Goal: Task Accomplishment & Management: Use online tool/utility

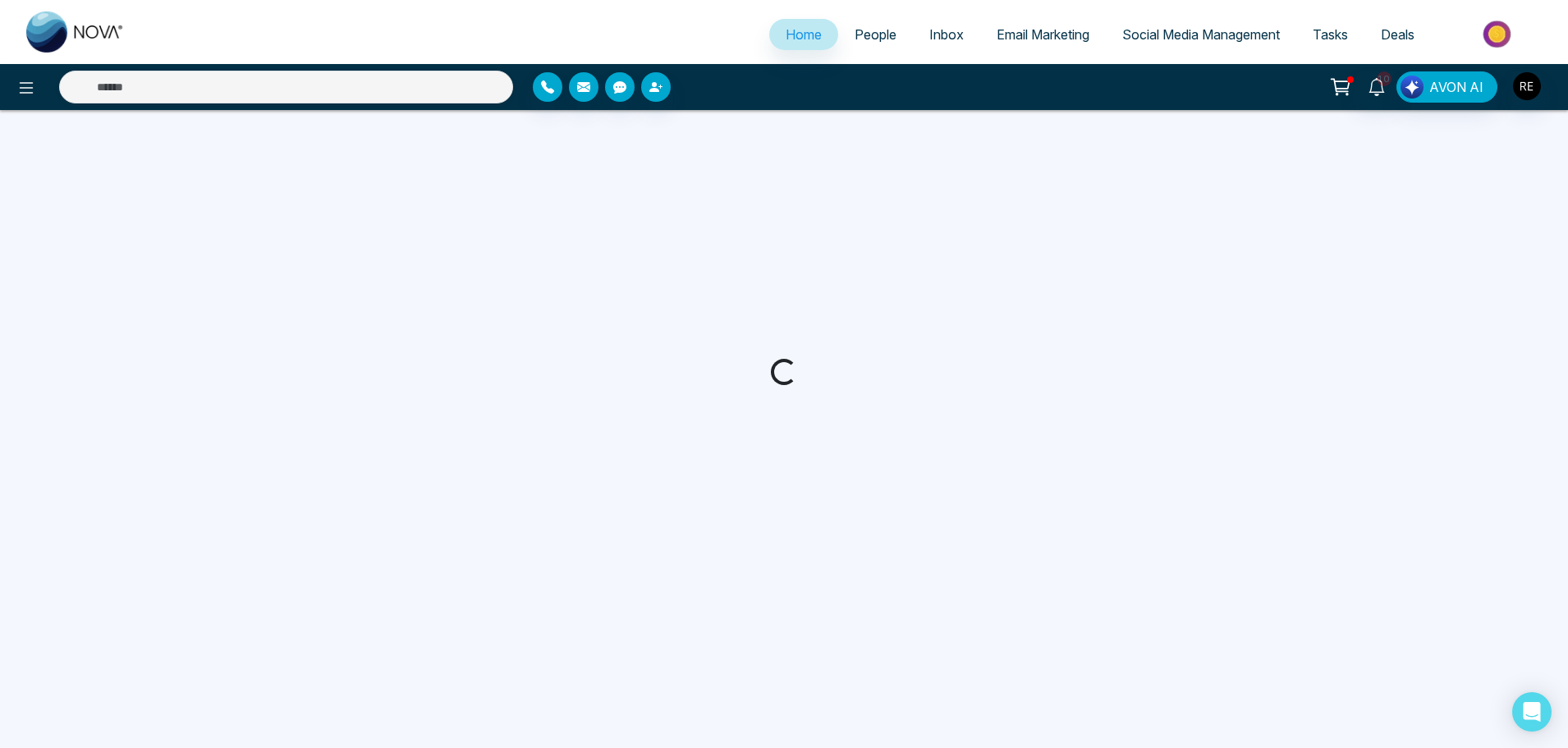
select select "*"
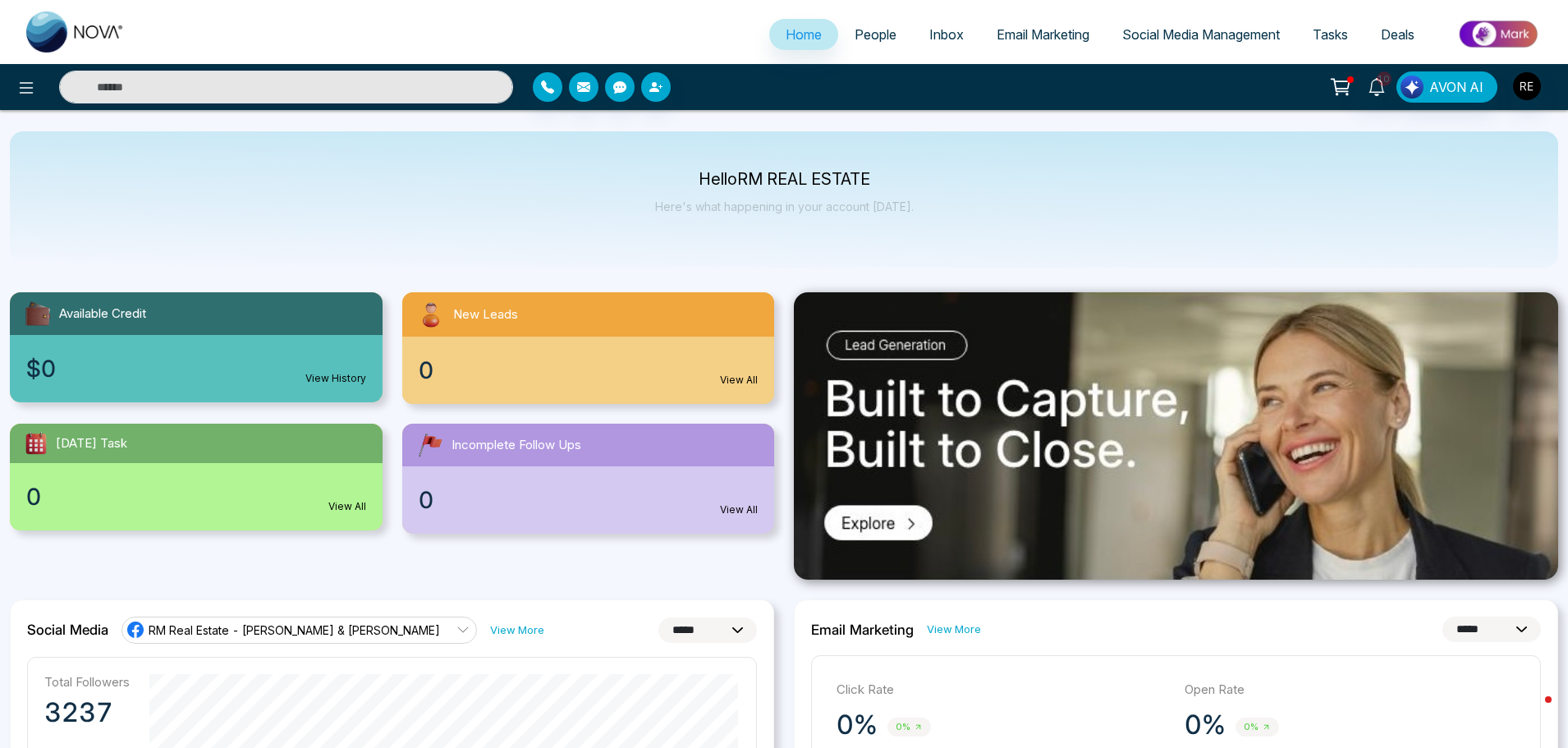
click at [1138, 44] on link "Social Media Management" at bounding box center [1201, 34] width 190 height 31
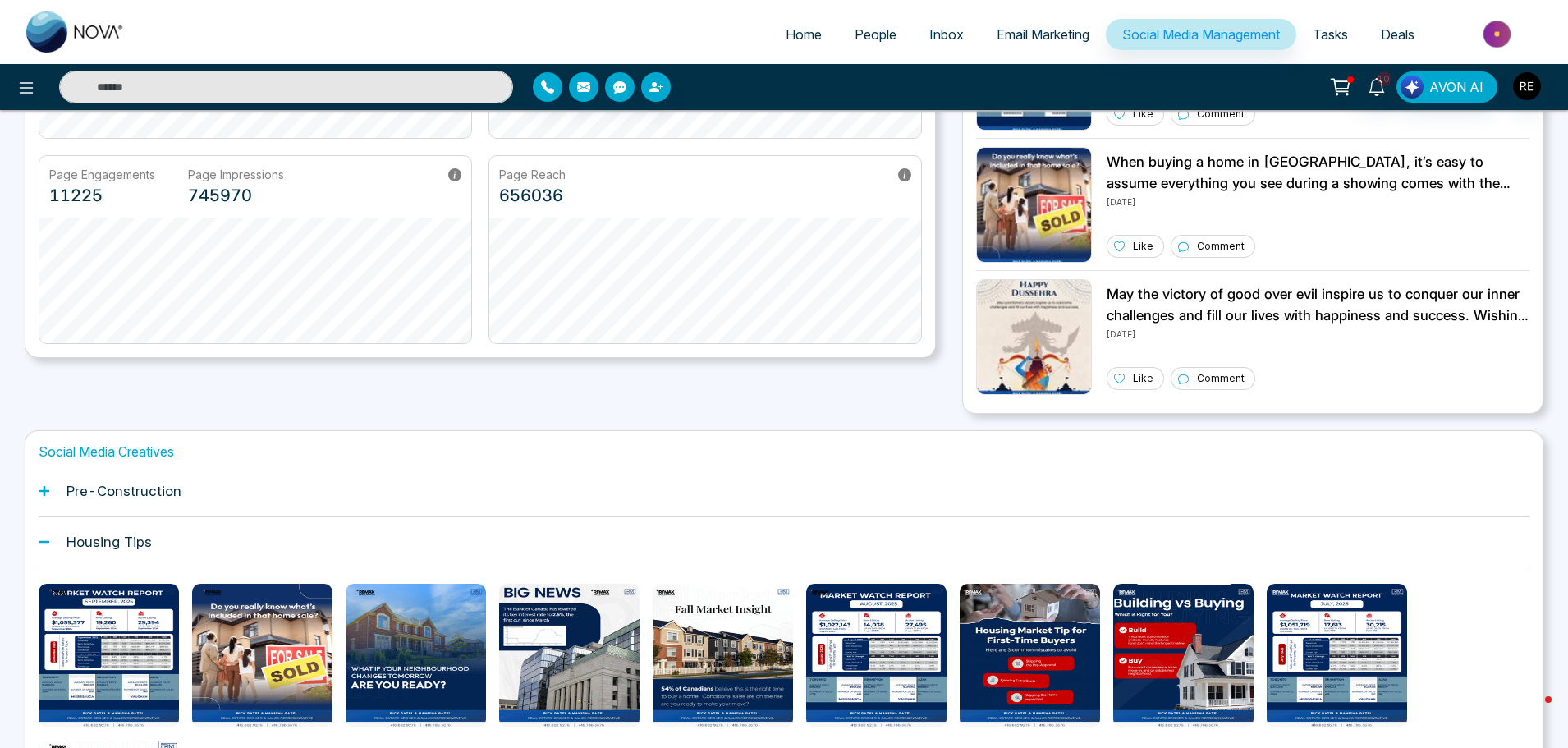
scroll to position [395, 0]
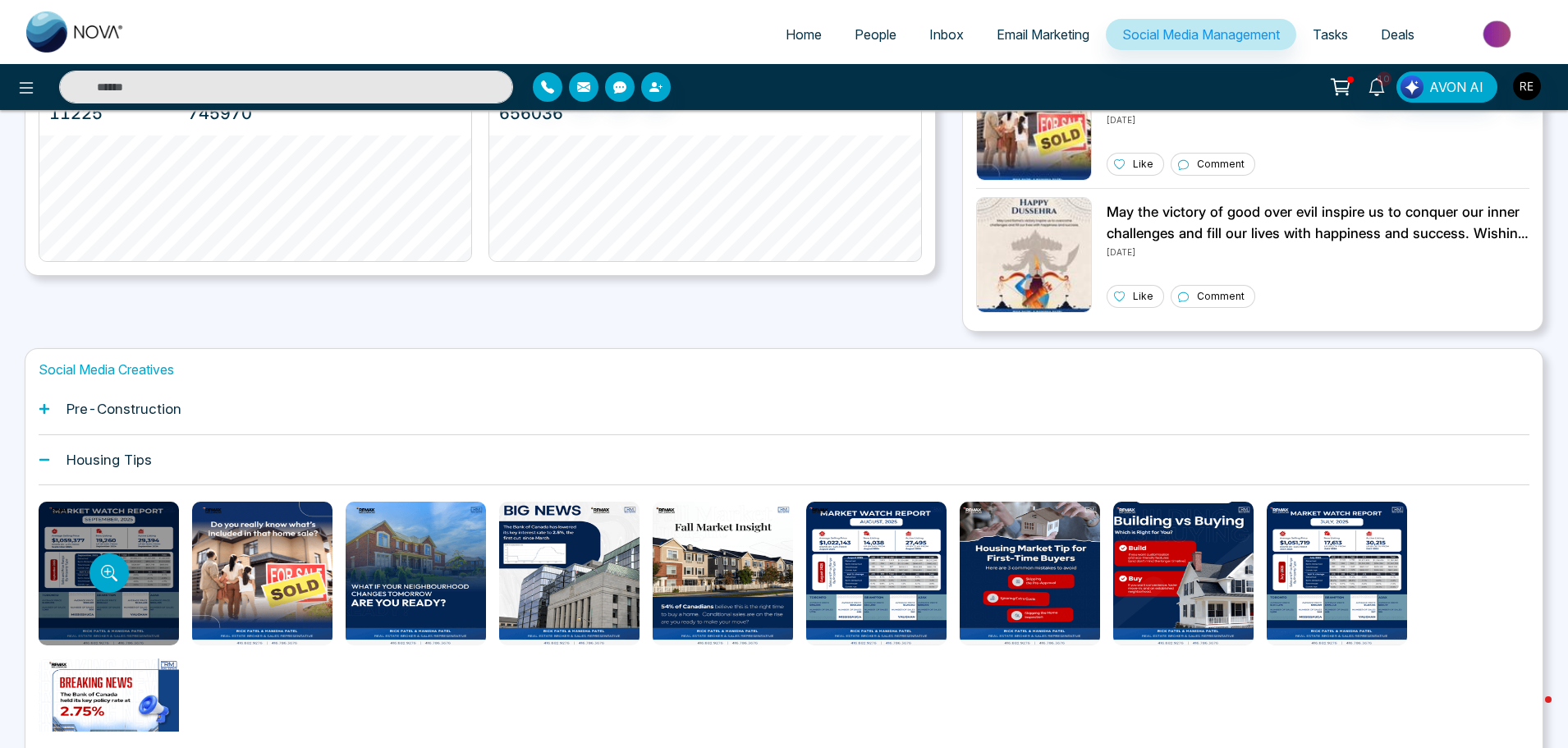
click at [44, 590] on div at bounding box center [109, 574] width 140 height 144
